Goal: Task Accomplishment & Management: Manage account settings

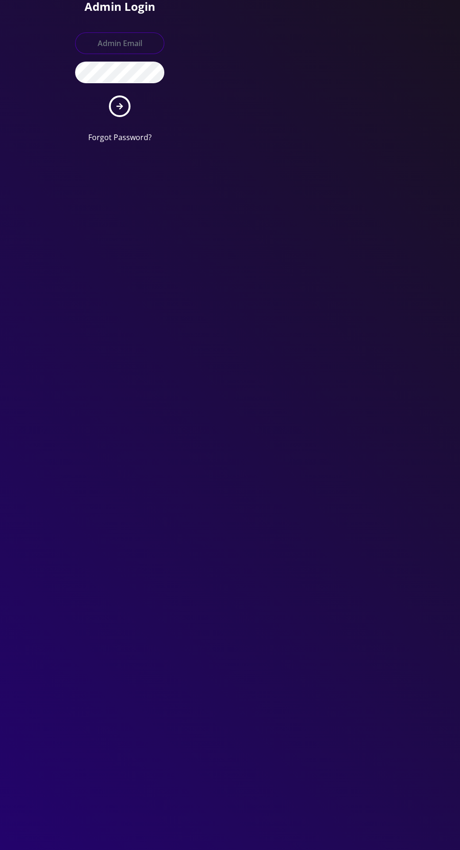
click at [113, 45] on input "text" at bounding box center [119, 43] width 89 height 22
type input "Master@britewireless.com"
click at [109, 95] on button "submit" at bounding box center [120, 106] width 22 height 22
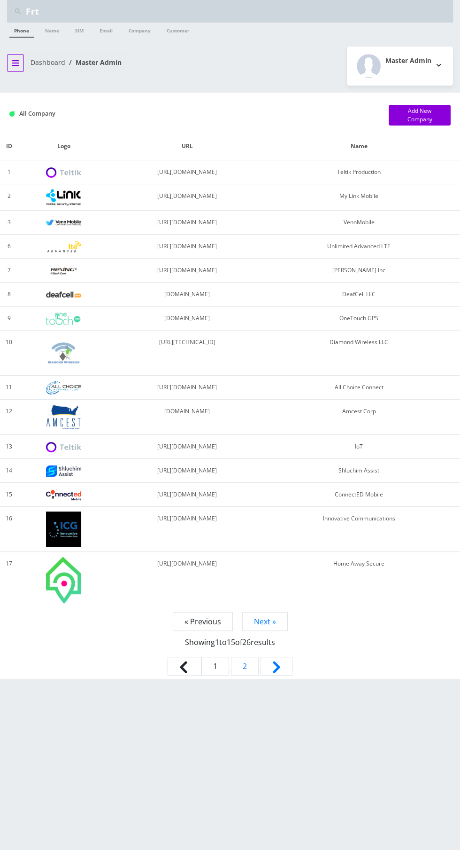
click at [16, 67] on button "breadcrumb" at bounding box center [15, 63] width 17 height 18
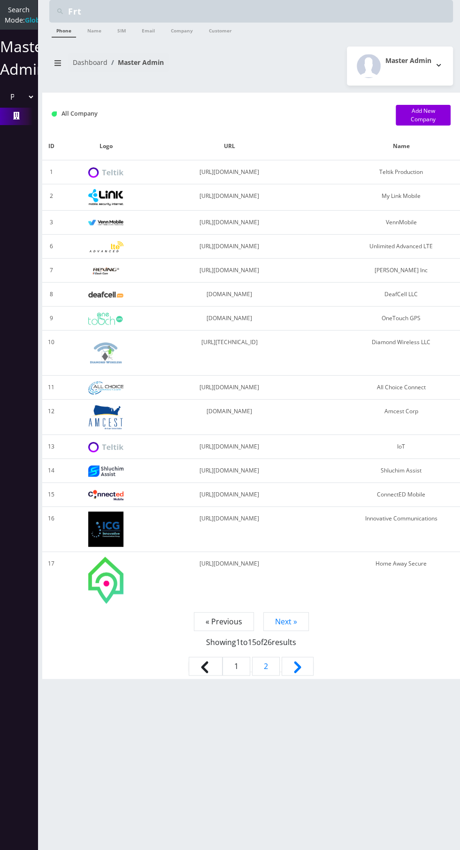
click at [27, 98] on select "Please select a Company Teltik Production My Link Mobile VennMobile Unlimited A…" at bounding box center [19, 97] width 32 height 18
select select "13"
click at [3, 98] on select "Please select a Company Teltik Production My Link Mobile VennMobile Unlimited A…" at bounding box center [19, 97] width 32 height 18
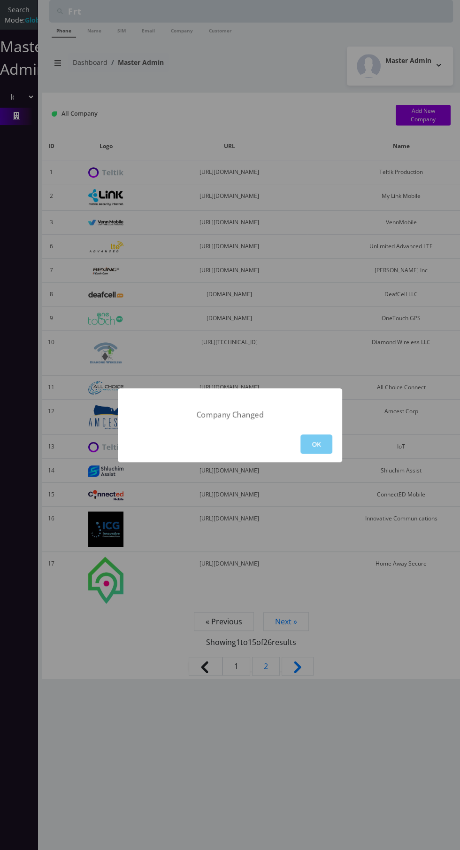
click at [325, 444] on button "OK" at bounding box center [317, 443] width 32 height 19
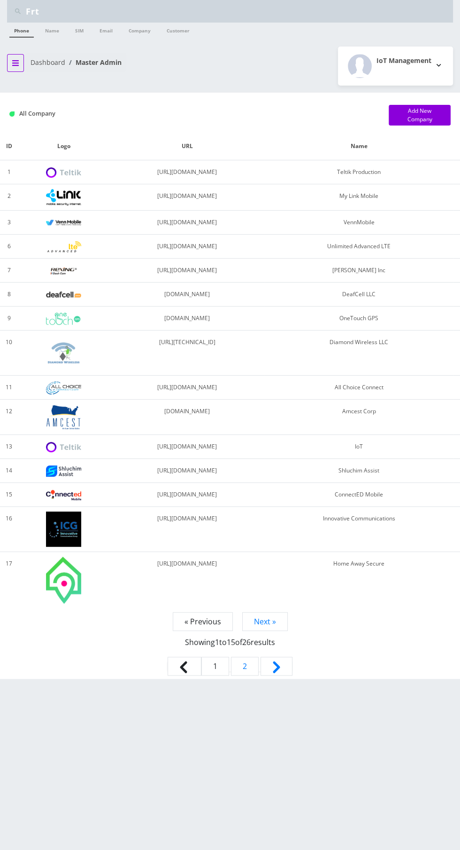
click at [15, 62] on icon "breadcrumb" at bounding box center [15, 63] width 7 height 6
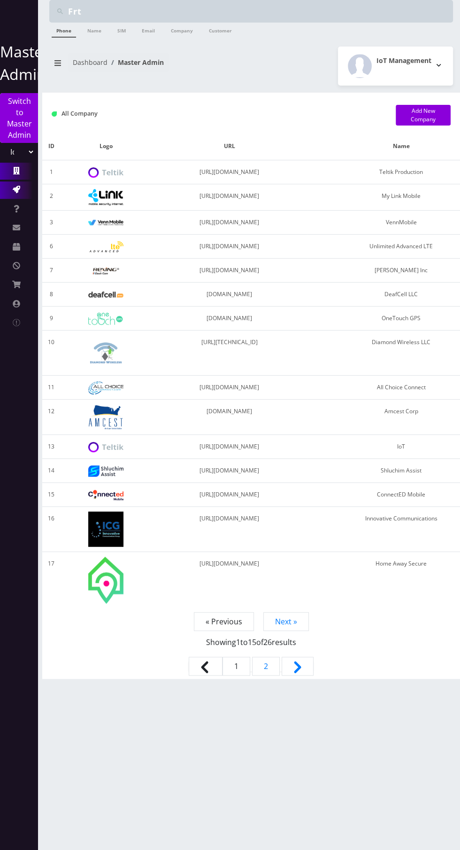
click at [15, 189] on icon at bounding box center [17, 190] width 8 height 8
